Goal: Transaction & Acquisition: Subscribe to service/newsletter

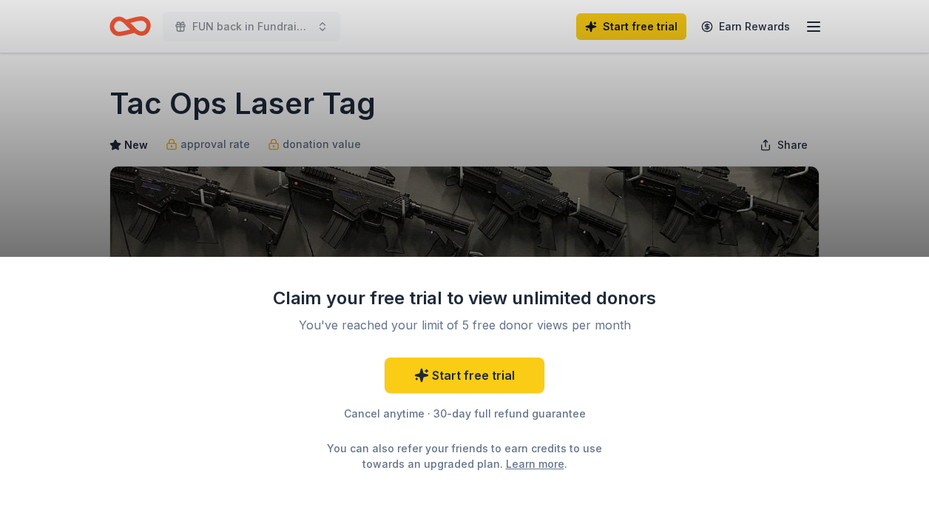
scroll to position [260, 0]
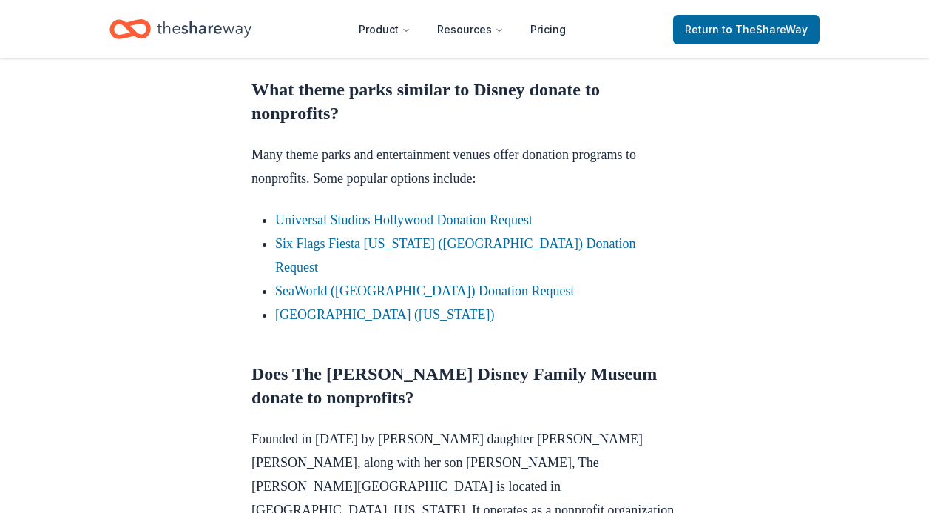
scroll to position [896, 0]
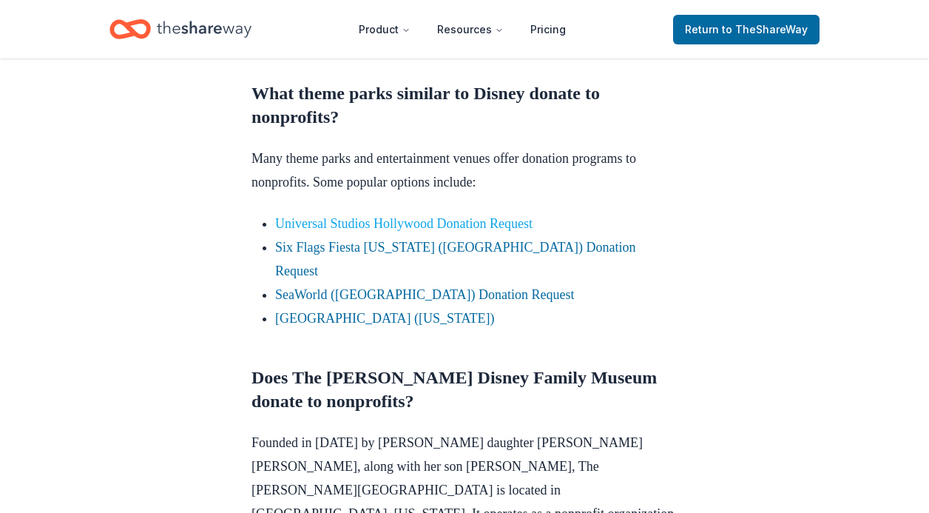
click at [418, 227] on link "Universal Studios Hollywood Donation Request" at bounding box center [403, 223] width 257 height 15
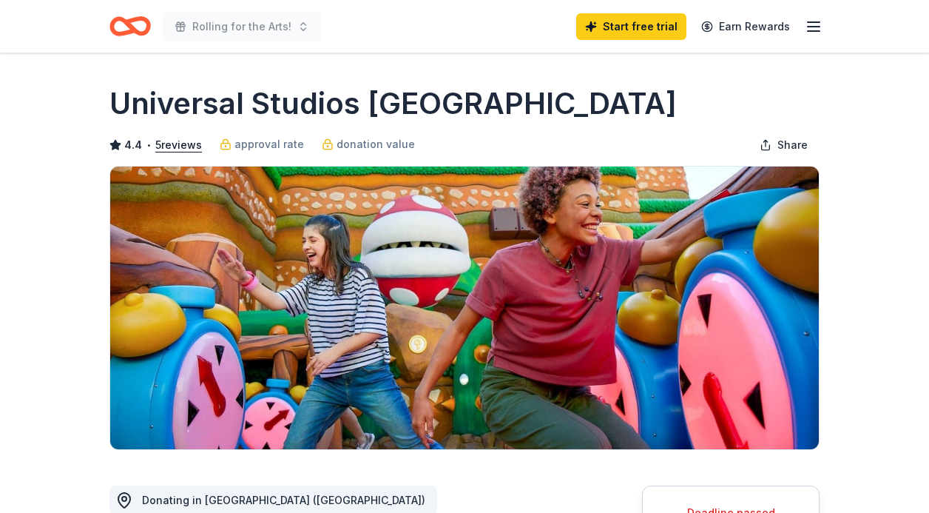
scroll to position [335, 0]
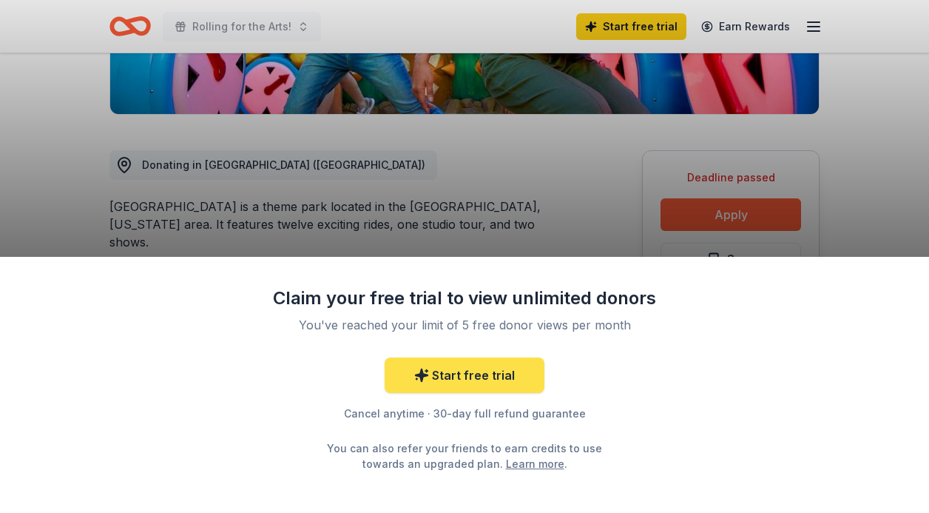
click at [503, 371] on link "Start free trial" at bounding box center [465, 375] width 160 height 36
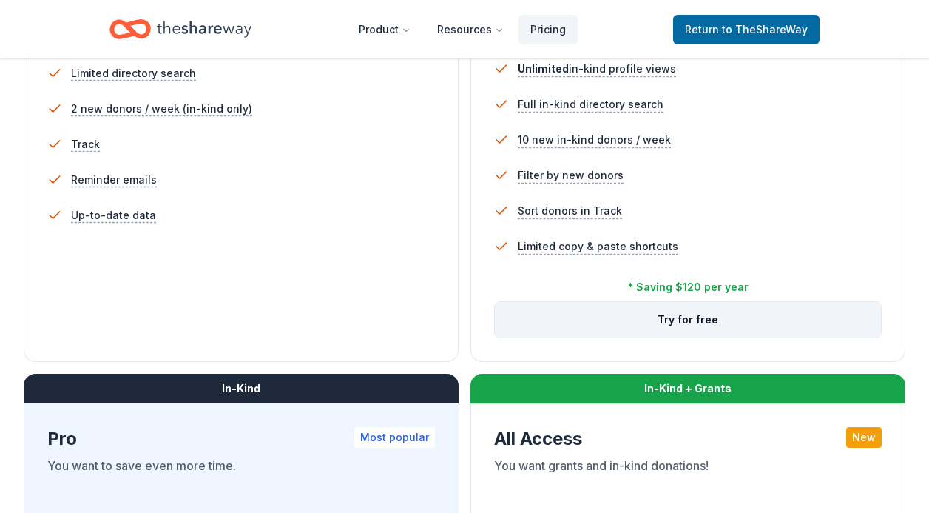
scroll to position [489, 0]
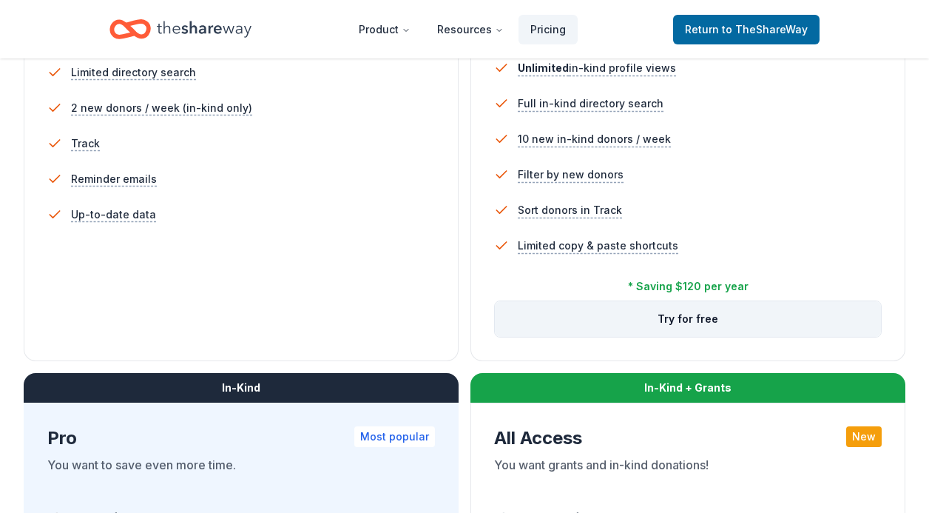
click at [664, 316] on button "Try for free" at bounding box center [688, 319] width 386 height 36
